Goal: Information Seeking & Learning: Understand process/instructions

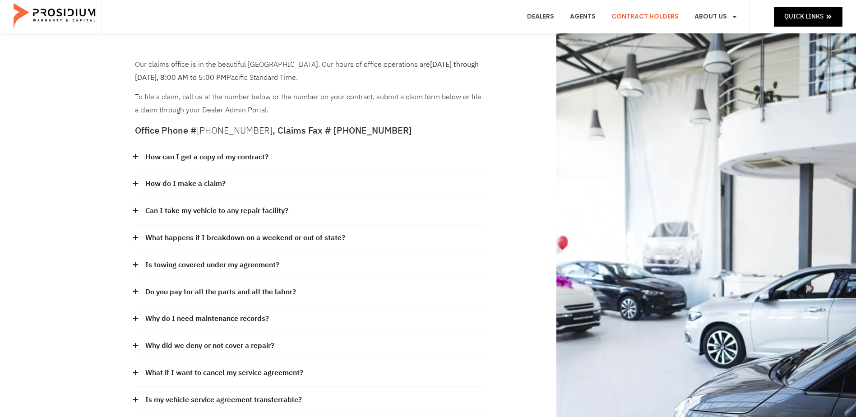
scroll to position [45, 0]
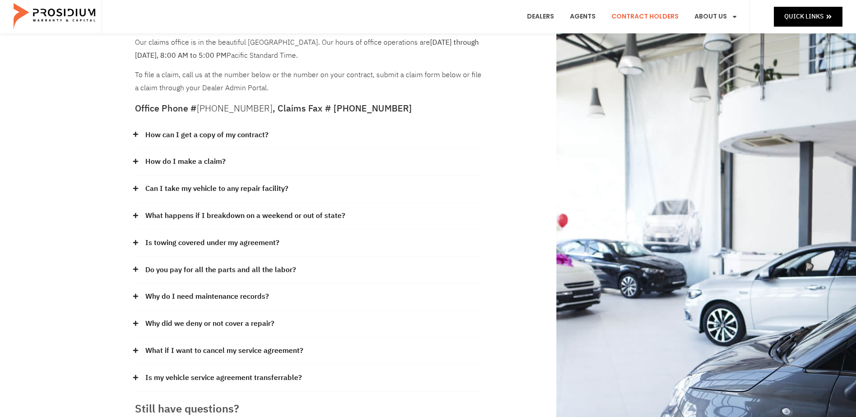
click at [180, 135] on link "How can I get a copy of my contract?" at bounding box center [206, 135] width 123 height 13
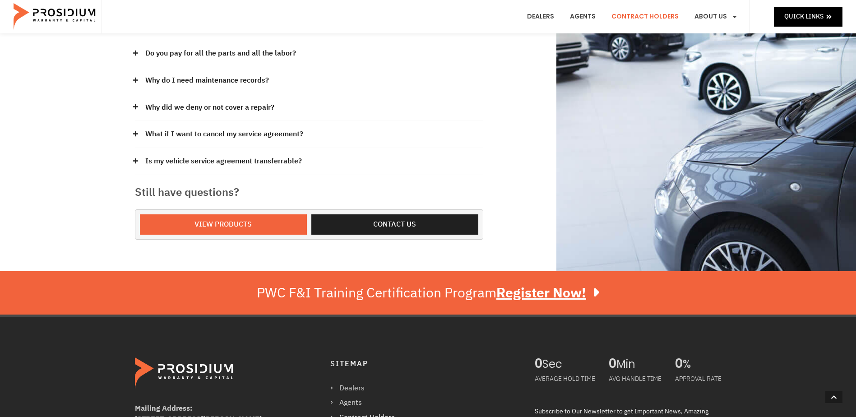
scroll to position [316, 0]
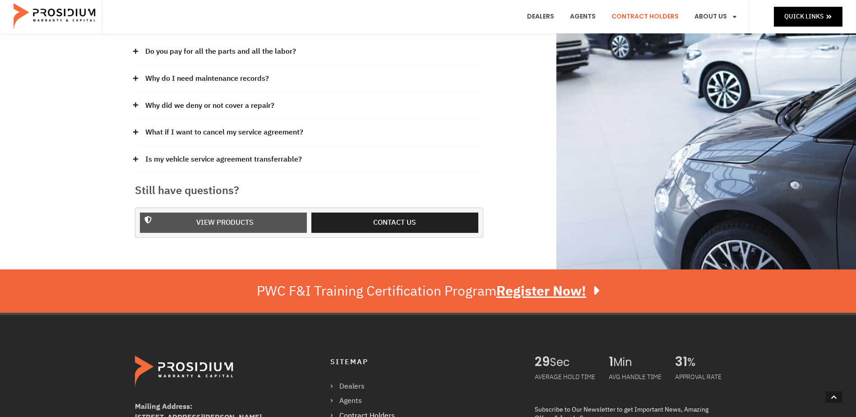
click at [228, 224] on span "View Products" at bounding box center [224, 222] width 57 height 13
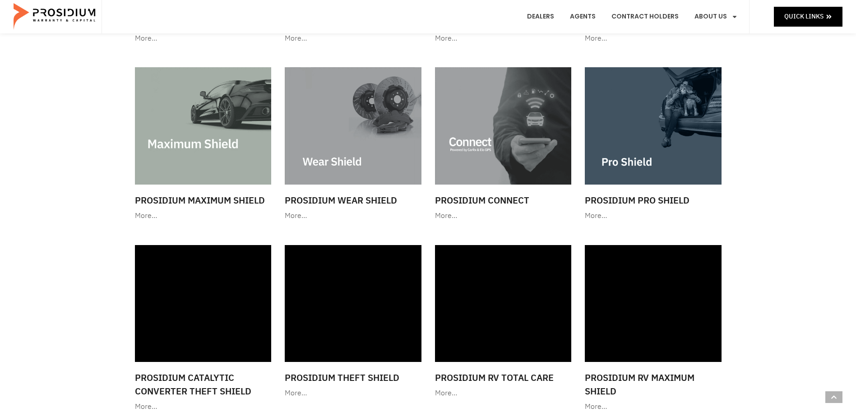
scroll to position [813, 0]
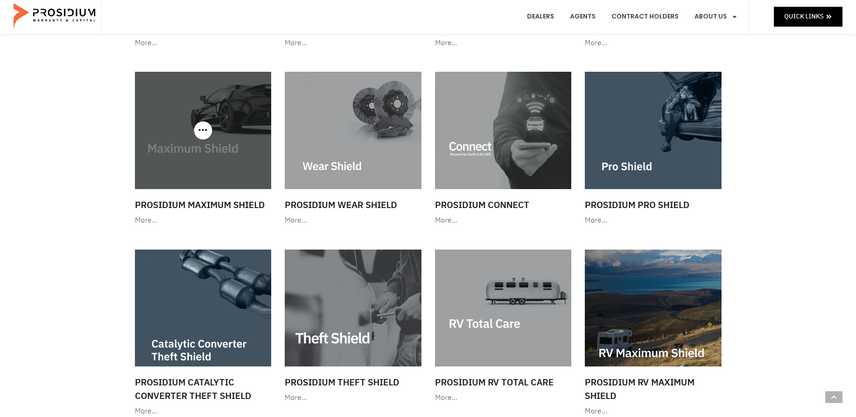
click at [199, 126] on div at bounding box center [203, 130] width 137 height 117
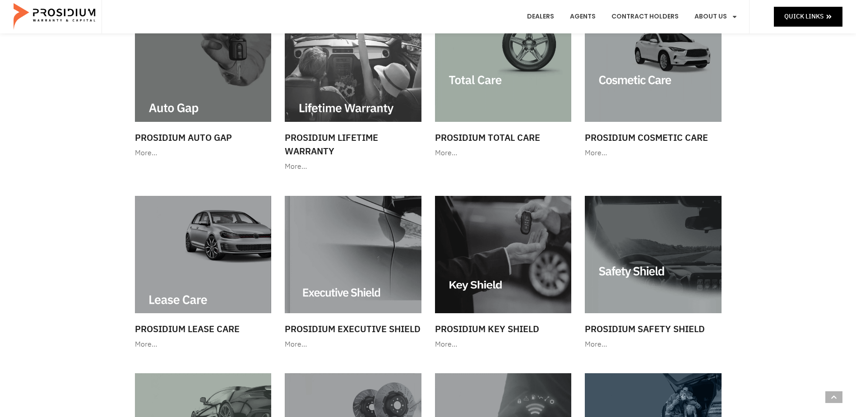
scroll to position [497, 0]
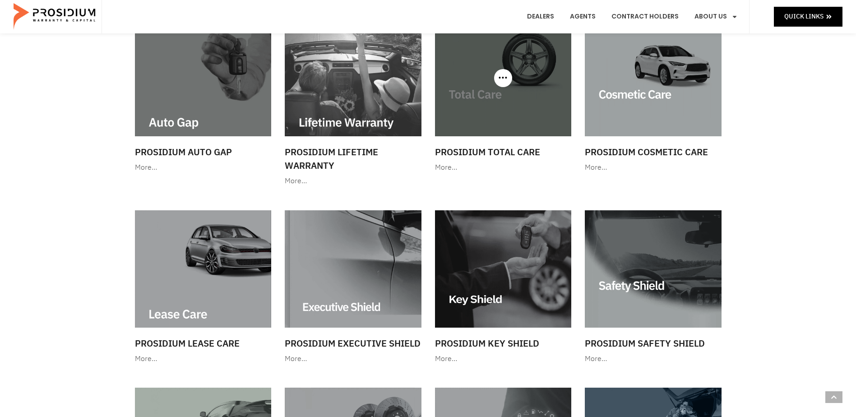
click at [525, 94] on img at bounding box center [503, 77] width 137 height 117
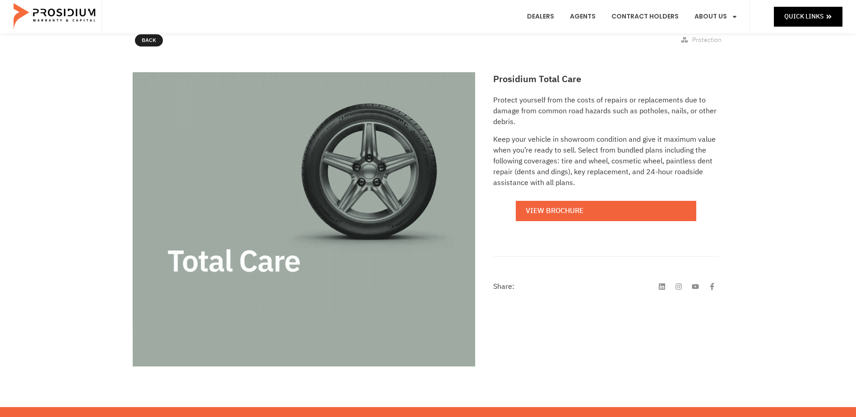
scroll to position [90, 0]
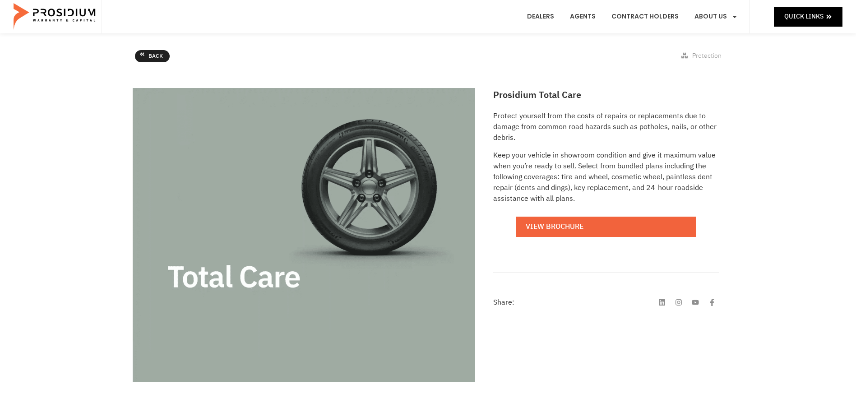
click at [146, 55] on link "Back" at bounding box center [152, 56] width 35 height 13
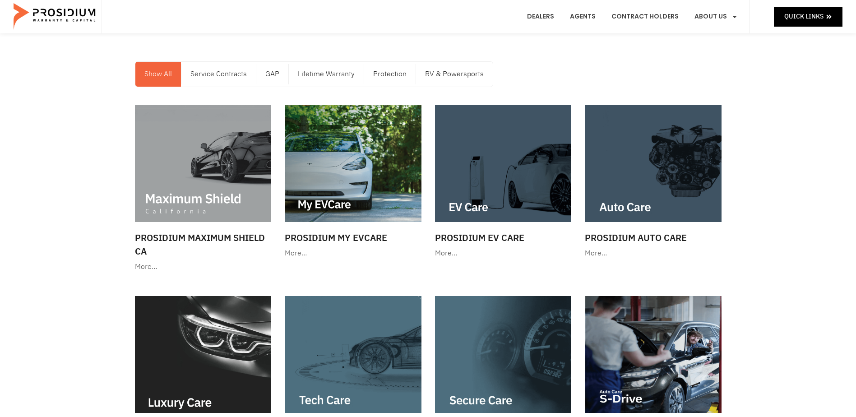
scroll to position [45, 0]
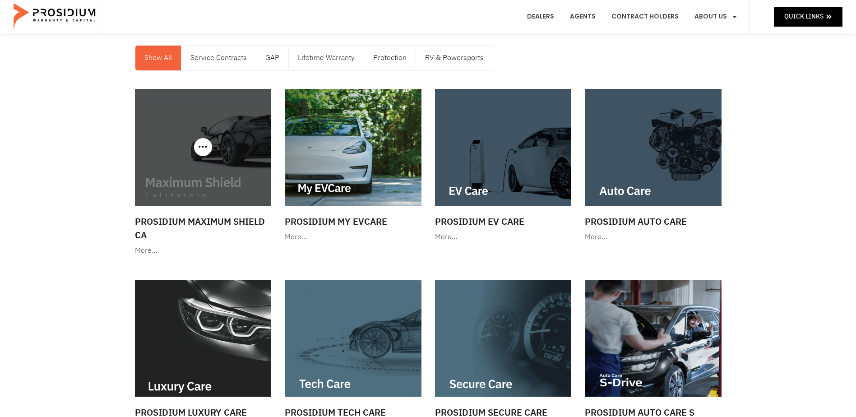
click at [148, 251] on div "More…" at bounding box center [203, 250] width 137 height 13
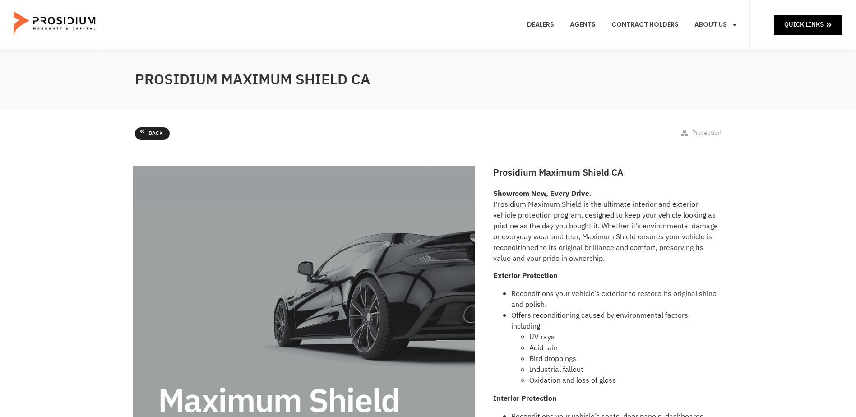
click at [147, 134] on link "Back" at bounding box center [152, 133] width 35 height 13
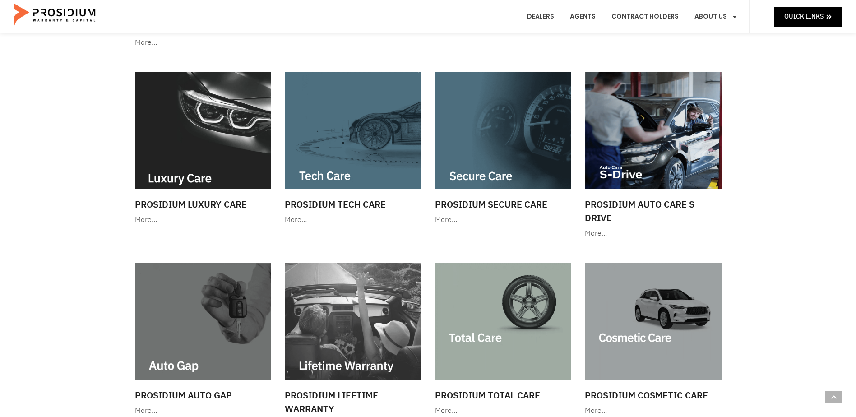
scroll to position [271, 0]
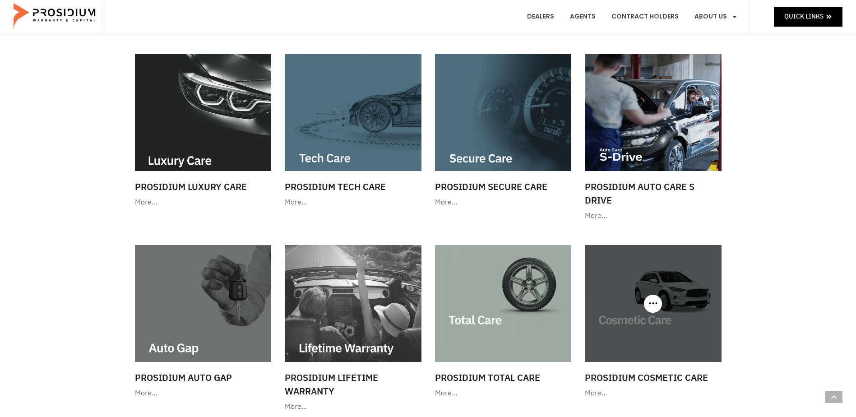
click at [659, 305] on div at bounding box center [653, 303] width 137 height 117
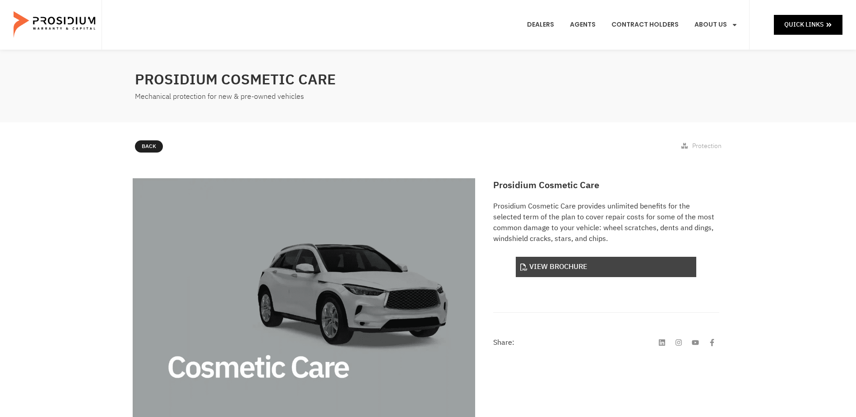
click at [577, 265] on link "View Brochure" at bounding box center [606, 267] width 181 height 20
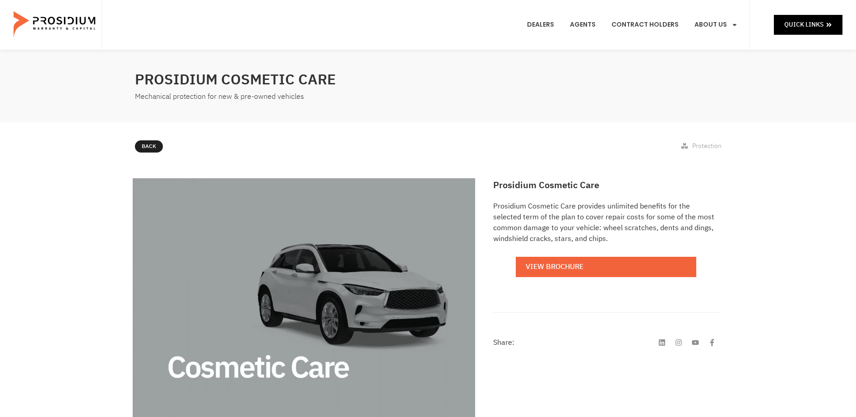
click at [785, 191] on div "Prosidium Cosmetic Care Prosidium Cosmetic Care provides unlimited benefits for…" at bounding box center [428, 344] width 856 height 340
click at [784, 190] on div "Prosidium Cosmetic Care Prosidium Cosmetic Care provides unlimited benefits for…" at bounding box center [428, 344] width 856 height 340
click at [660, 26] on link "Contract Holders" at bounding box center [645, 24] width 81 height 33
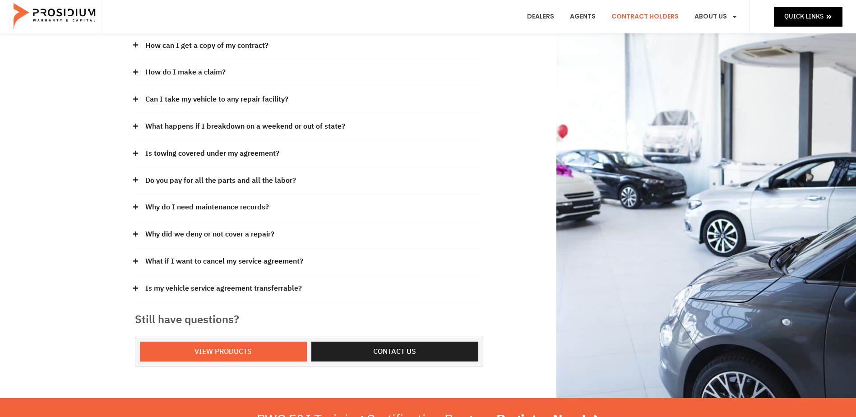
scroll to position [135, 0]
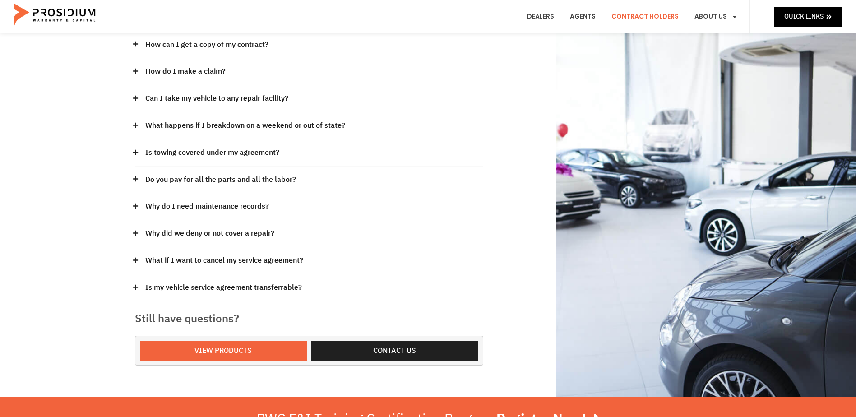
click at [168, 265] on link "What if I want to cancel my service agreement?" at bounding box center [224, 260] width 158 height 13
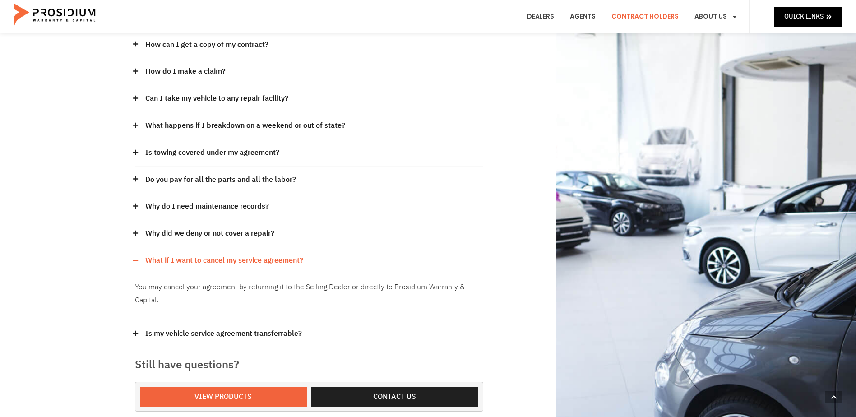
scroll to position [503, 0]
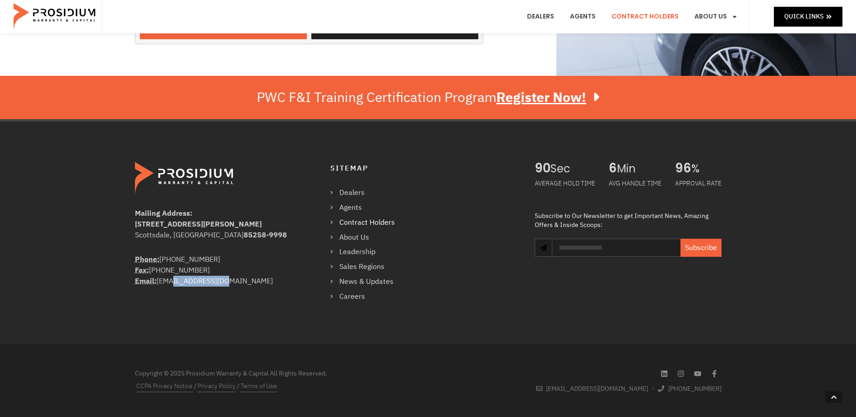
drag, startPoint x: 163, startPoint y: 281, endPoint x: 220, endPoint y: 287, distance: 57.2
click at [220, 287] on div "Mailing Address: [STREET_ADDRESS][PERSON_NAME] Phone: [PHONE_NUMBER] Fax: [PHON…" at bounding box center [228, 232] width 187 height 141
click at [93, 251] on div "Mailing Address: [STREET_ADDRESS][PERSON_NAME] Phone: [PHONE_NUMBER] Fax: [PHON…" at bounding box center [428, 231] width 856 height 224
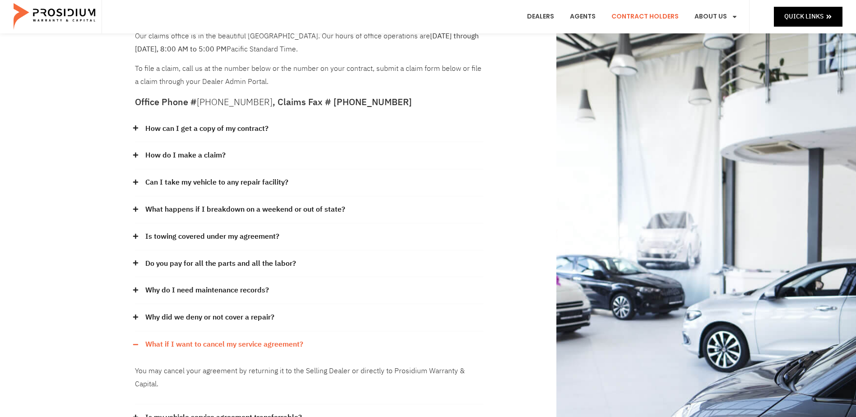
scroll to position [0, 0]
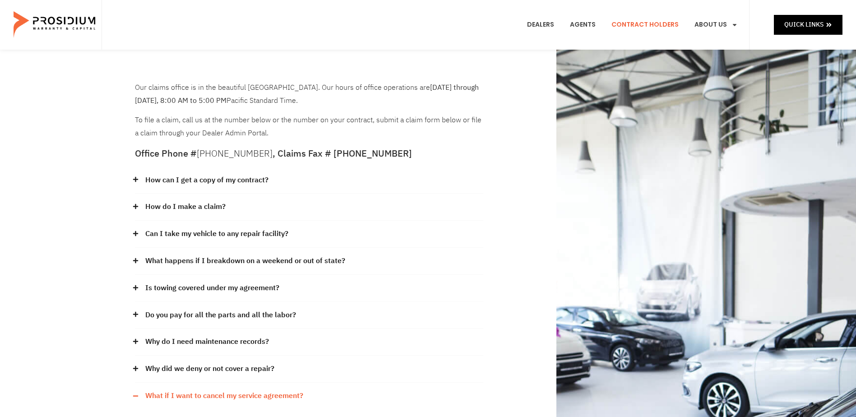
click at [499, 219] on div "Our claims office is in the beautiful [GEOGRAPHIC_DATA]. Our hours of office op…" at bounding box center [428, 314] width 596 height 529
